Goal: Navigation & Orientation: Find specific page/section

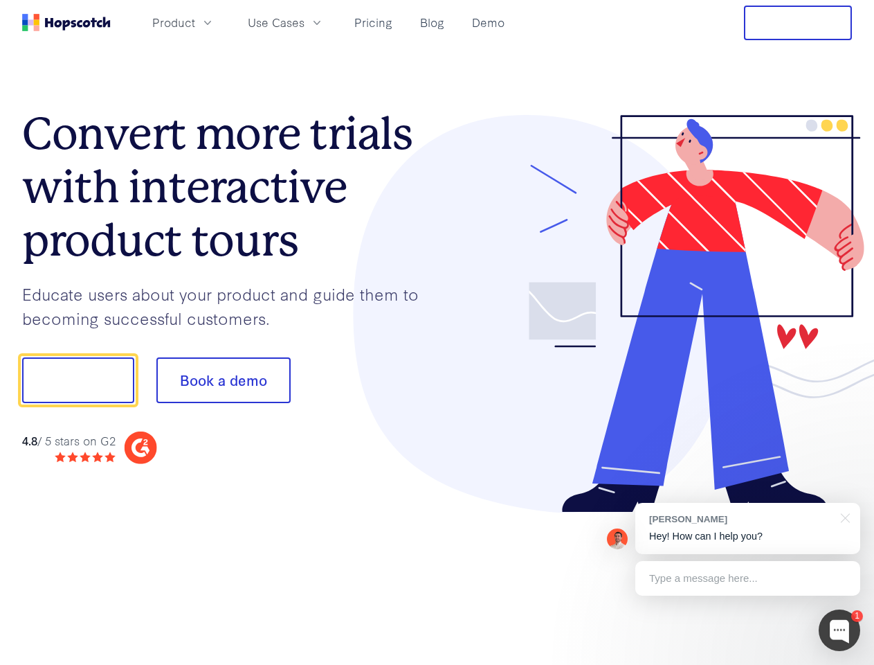
click at [438, 332] on div at bounding box center [645, 314] width 415 height 398
click at [195, 22] on span "Product" at bounding box center [173, 22] width 43 height 17
click at [305, 22] on span "Use Cases" at bounding box center [276, 22] width 57 height 17
click at [798, 23] on button "Free Trial" at bounding box center [798, 23] width 108 height 35
click at [78, 380] on button "Show me!" at bounding box center [78, 380] width 112 height 46
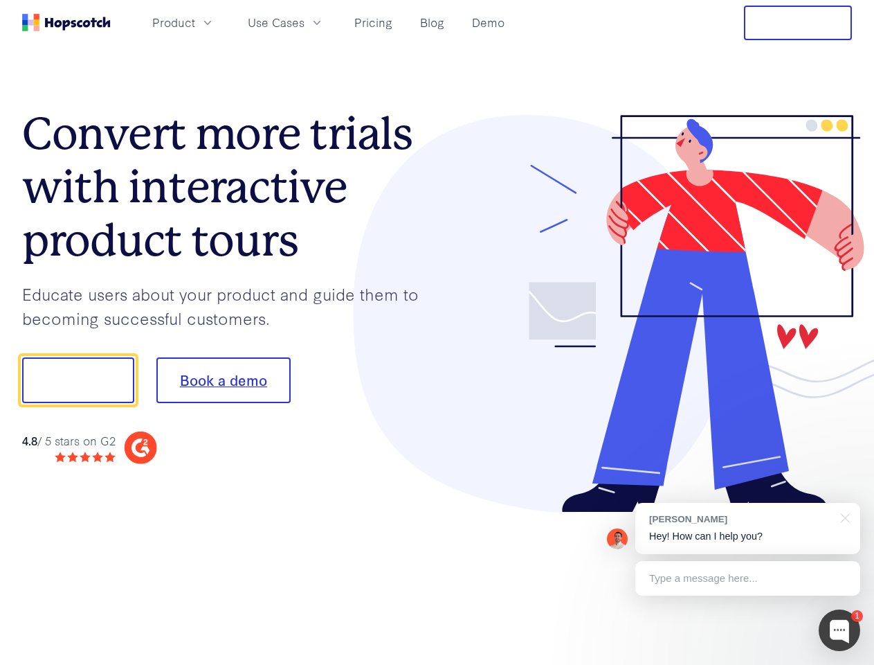
click at [223, 380] on button "Book a demo" at bounding box center [223, 380] width 134 height 46
click at [840, 630] on div at bounding box center [840, 630] width 42 height 42
click at [748, 528] on div "[PERSON_NAME] Hey! How can I help you?" at bounding box center [748, 528] width 225 height 51
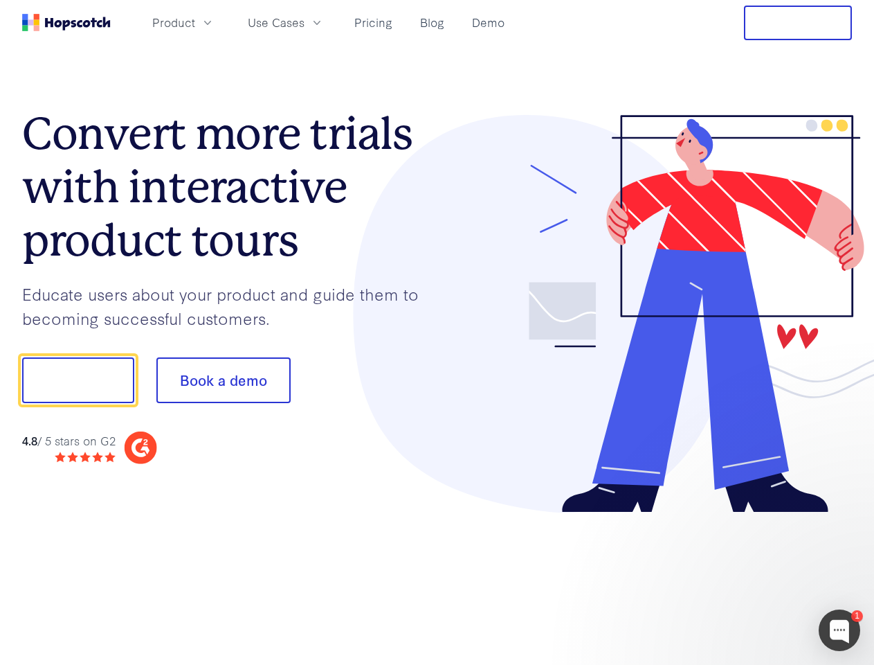
click at [843, 517] on div at bounding box center [731, 378] width 260 height 462
click at [748, 578] on div at bounding box center [731, 471] width 260 height 276
